Goal: Task Accomplishment & Management: Manage account settings

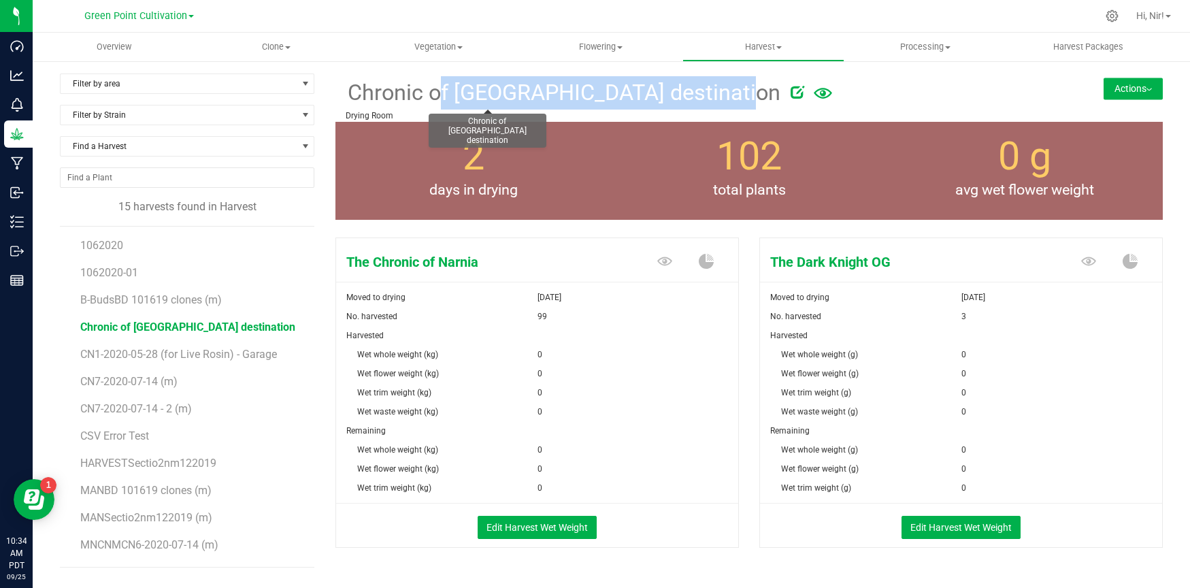
drag, startPoint x: 629, startPoint y: 101, endPoint x: 339, endPoint y: 88, distance: 290.8
click at [339, 88] on div "Chronic of [GEOGRAPHIC_DATA] destination Drying Room" at bounding box center [679, 97] width 689 height 48
click at [953, 531] on button "Edit Harvest Wet Weight" at bounding box center [961, 527] width 119 height 23
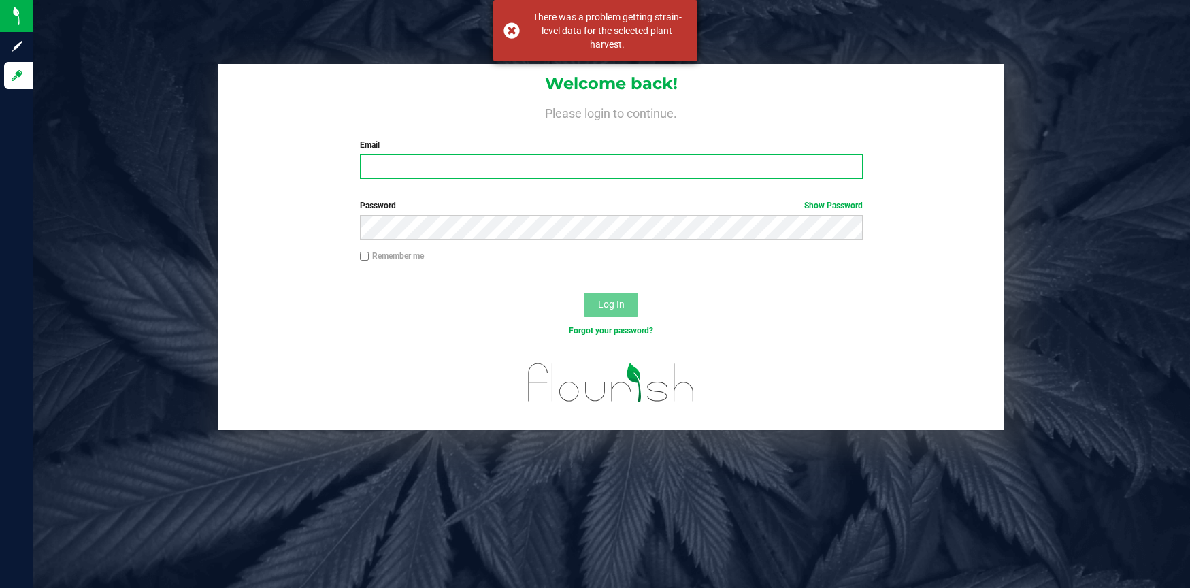
type input "[EMAIL_ADDRESS][DOMAIN_NAME]"
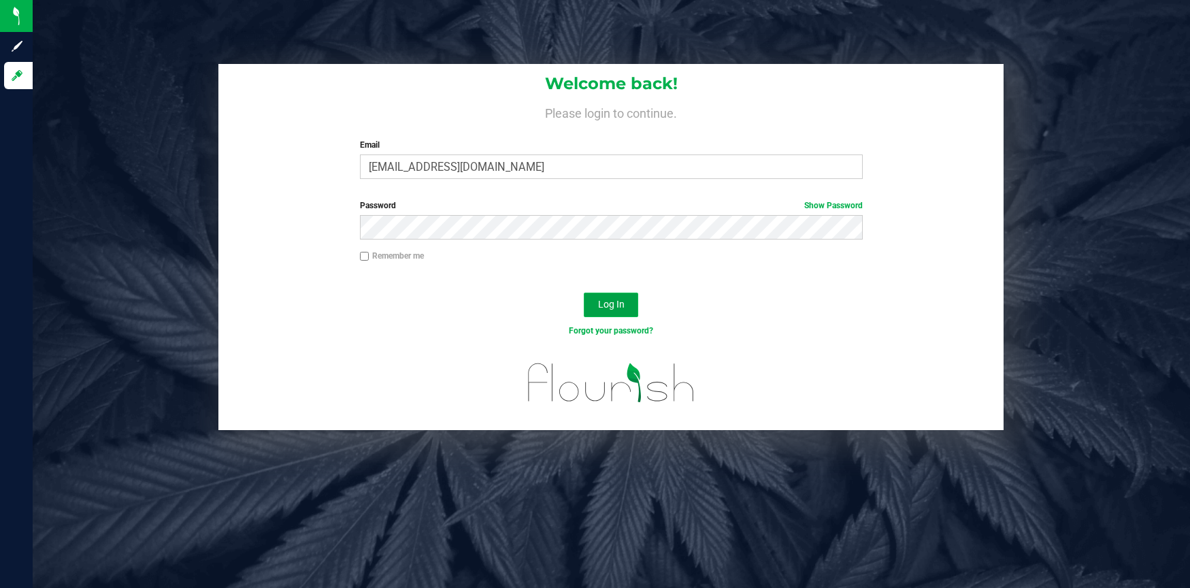
click at [628, 314] on button "Log In" at bounding box center [611, 305] width 54 height 24
